Goal: Transaction & Acquisition: Purchase product/service

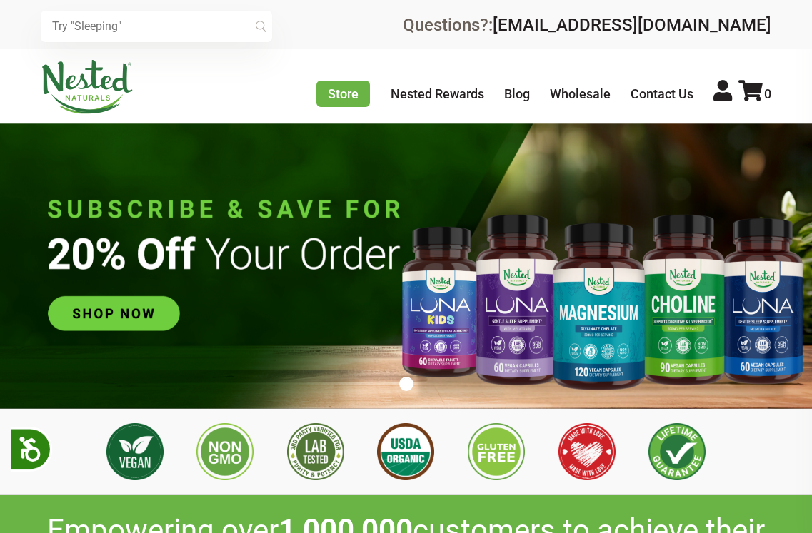
click at [173, 309] on img at bounding box center [406, 265] width 812 height 285
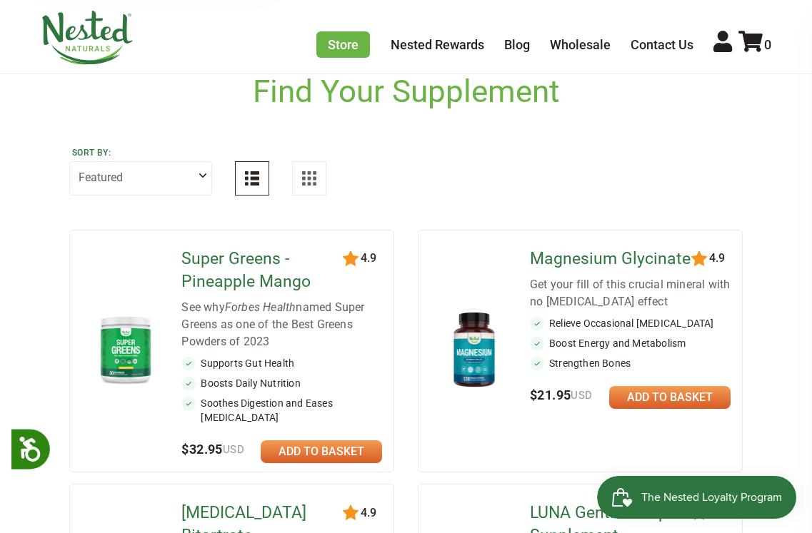
click at [657, 397] on link at bounding box center [669, 397] width 121 height 23
